Goal: Share content

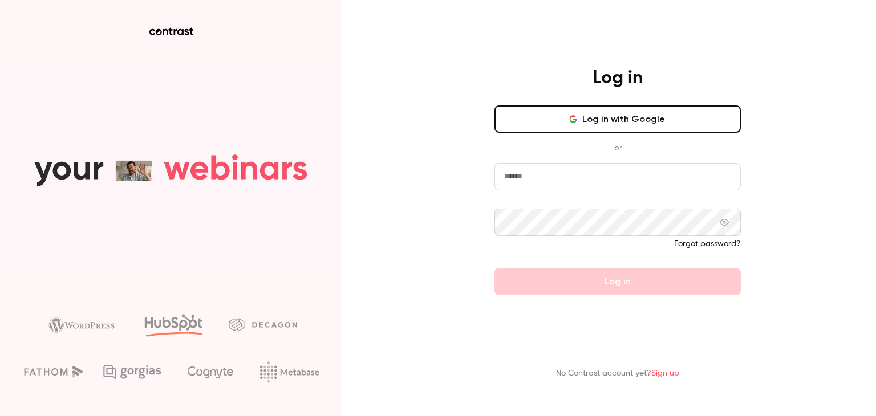
type input "**********"
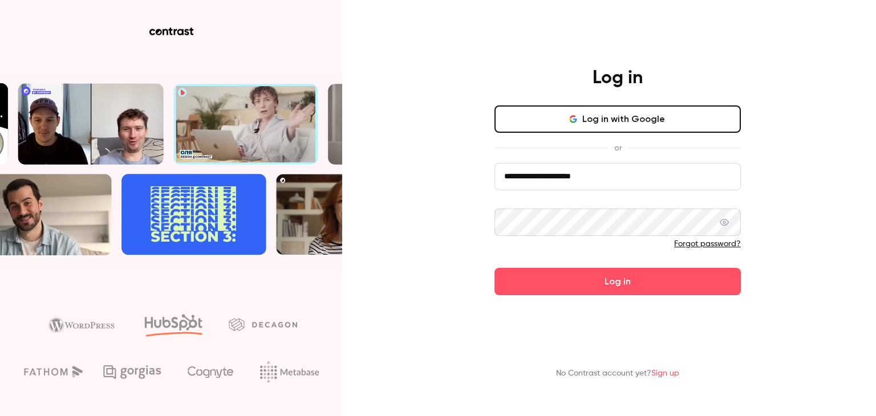
click at [645, 117] on button "Log in with Google" at bounding box center [617, 118] width 246 height 27
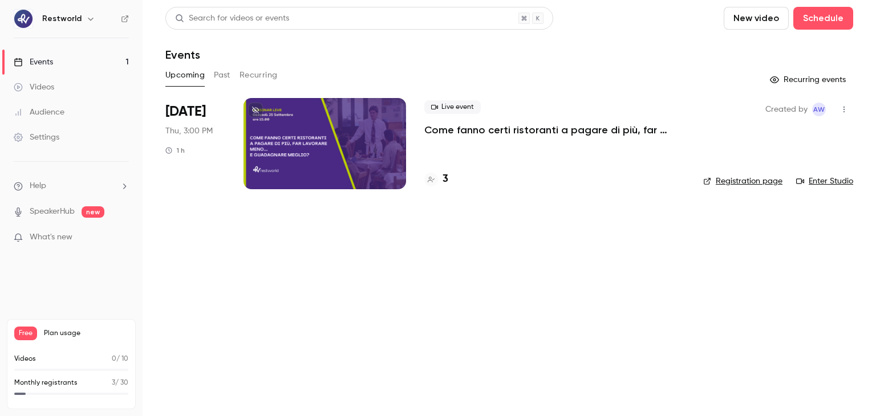
click at [358, 162] on div at bounding box center [324, 143] width 162 height 91
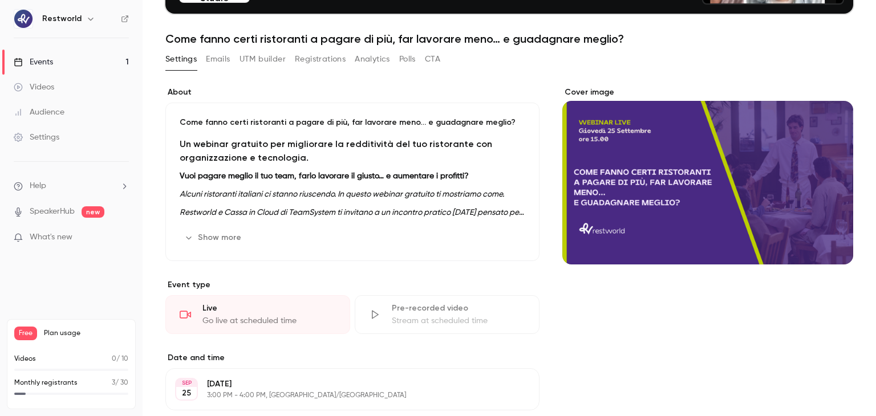
scroll to position [104, 0]
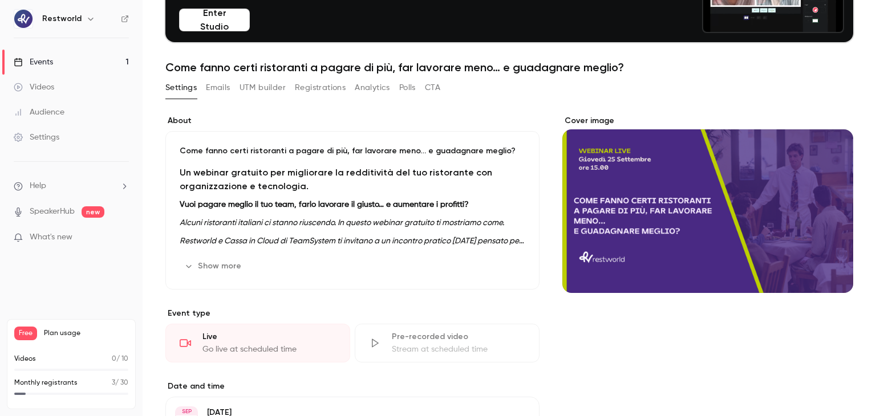
click at [222, 262] on button "Show more" at bounding box center [214, 266] width 68 height 18
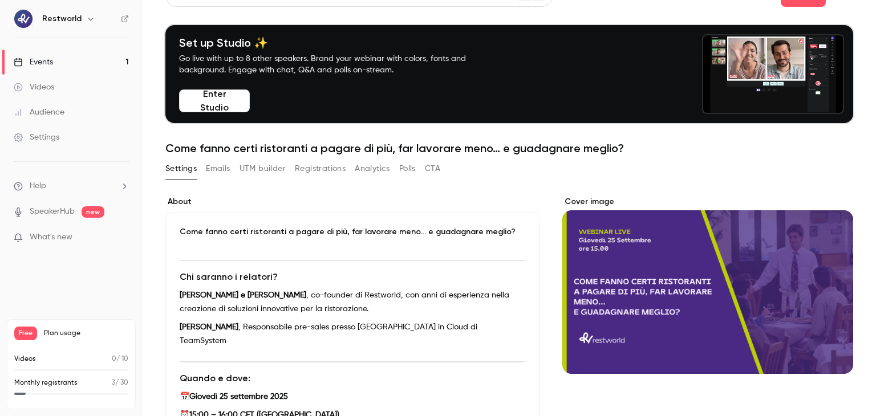
scroll to position [15, 0]
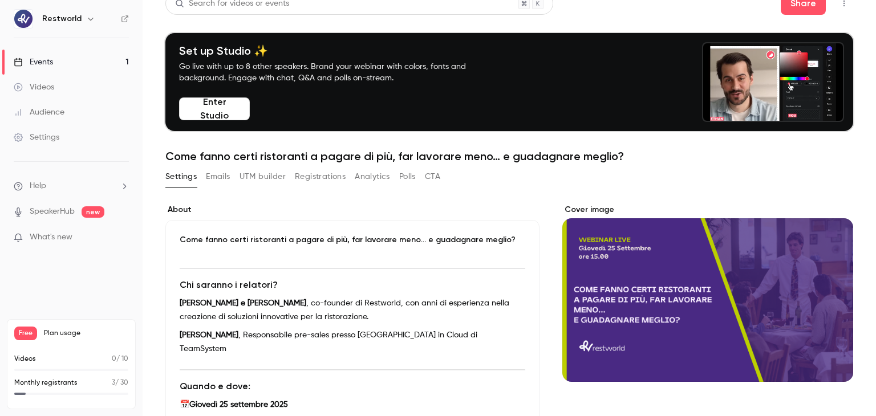
drag, startPoint x: 875, startPoint y: 162, endPoint x: 875, endPoint y: 131, distance: 31.4
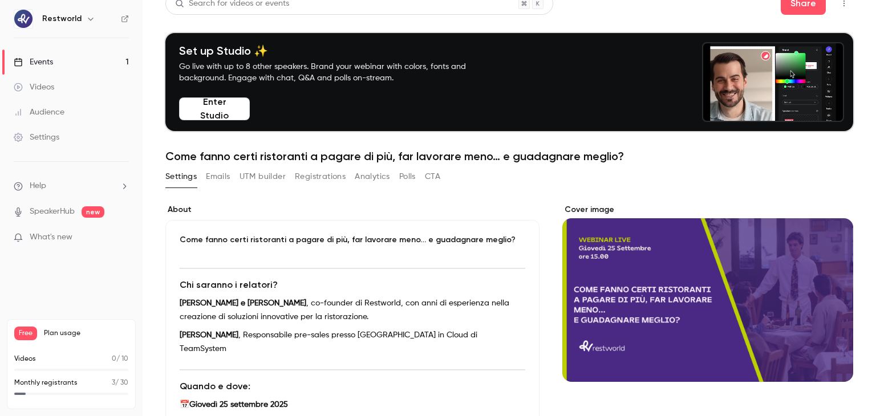
click at [875, 131] on main "Search for videos or events Share Set up Studio ✨ Go live with up to 8 other sp…" at bounding box center [509, 208] width 733 height 416
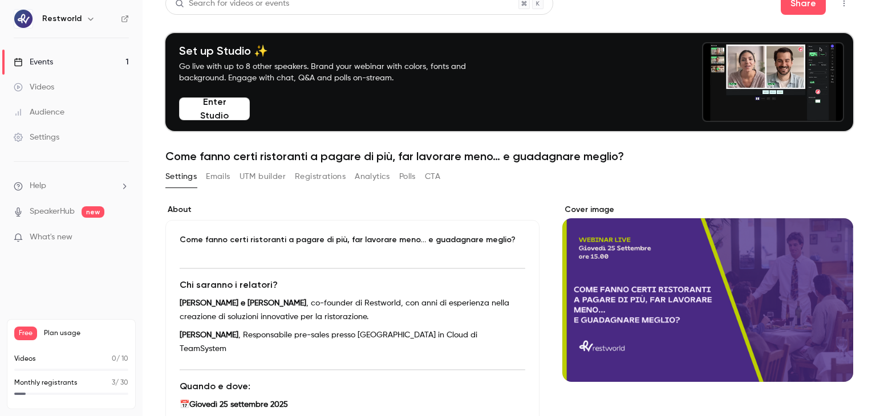
click at [687, 183] on div "Settings Emails UTM builder Registrations Analytics Polls CTA" at bounding box center [509, 179] width 688 height 23
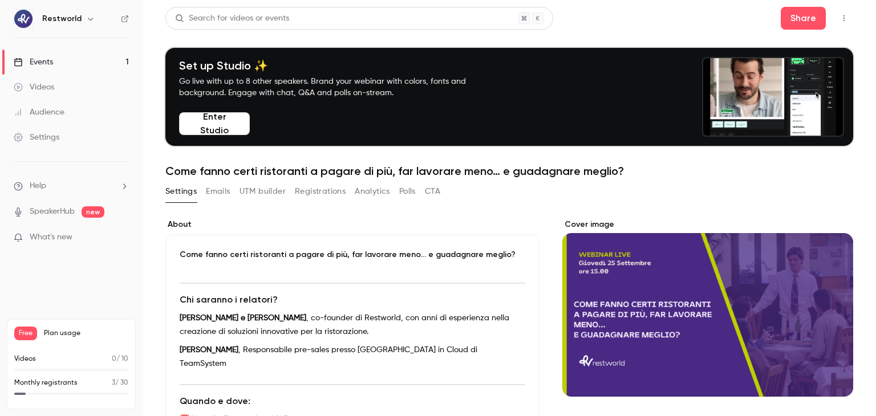
drag, startPoint x: 875, startPoint y: 109, endPoint x: 875, endPoint y: 76, distance: 33.1
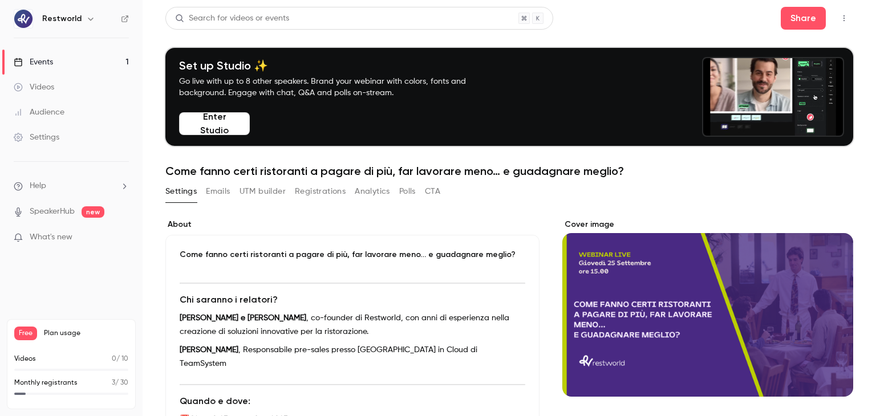
click at [875, 76] on main "Search for videos or events Share Set up Studio ✨ Go live with up to 8 other sp…" at bounding box center [509, 208] width 733 height 416
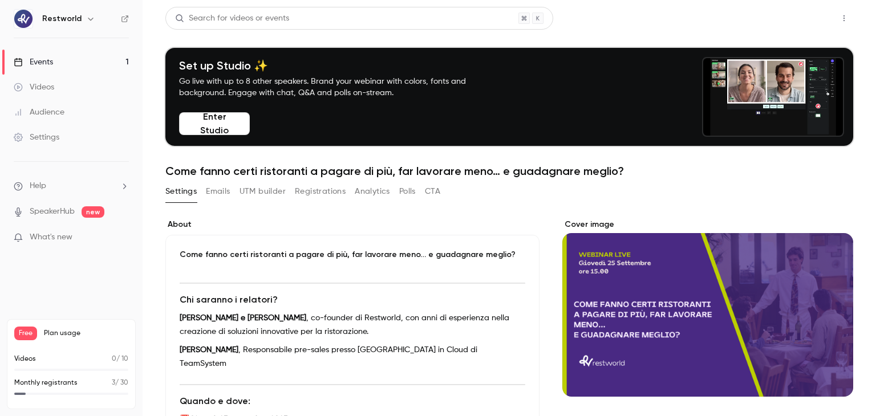
click at [799, 13] on button "Share" at bounding box center [803, 18] width 45 height 23
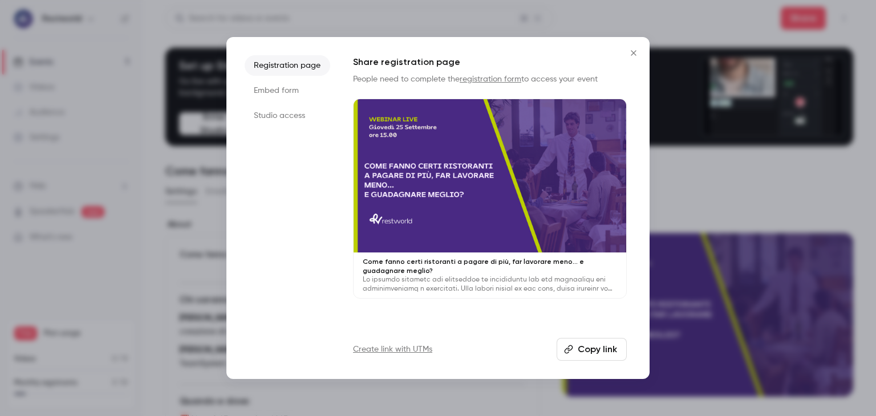
click at [570, 342] on button "Copy link" at bounding box center [591, 349] width 70 height 23
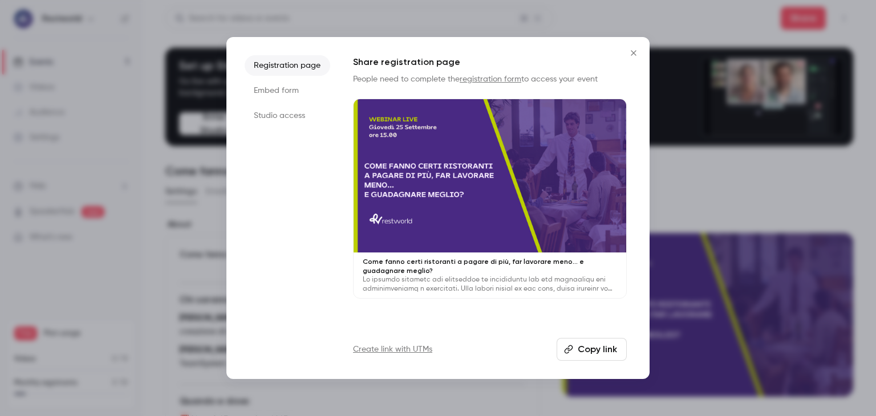
click at [632, 54] on icon "Close" at bounding box center [634, 52] width 14 height 9
